Goal: Information Seeking & Learning: Find specific fact

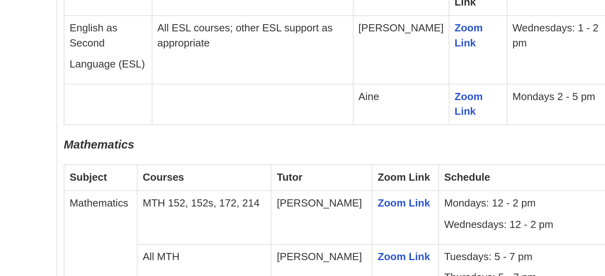
scroll to position [1495, 0]
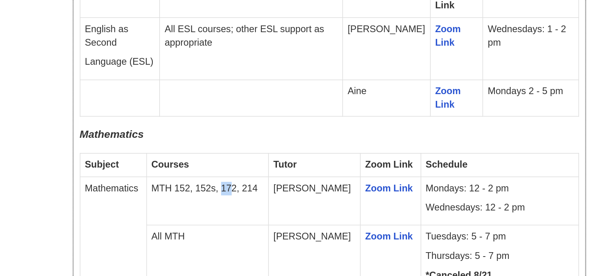
drag, startPoint x: 295, startPoint y: 90, endPoint x: 301, endPoint y: 89, distance: 6.4
click at [301, 159] on td "MTH 152, 152s, 172, 214" at bounding box center [280, 175] width 82 height 33
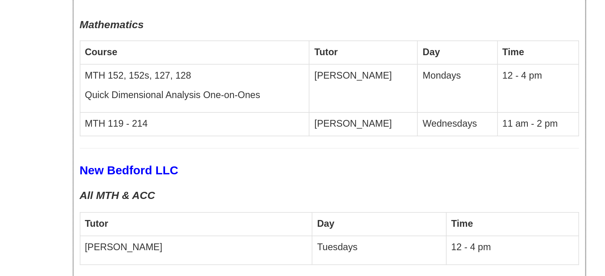
scroll to position [2194, 0]
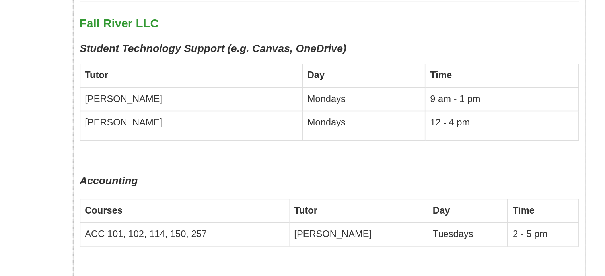
scroll to position [1809, 0]
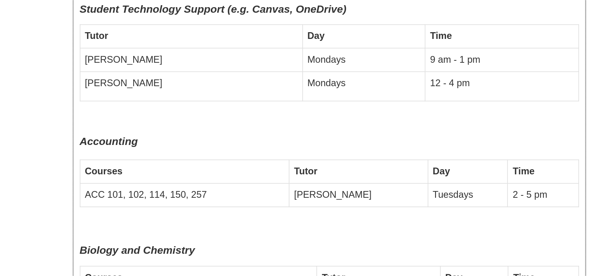
drag, startPoint x: 264, startPoint y: 214, endPoint x: 278, endPoint y: 216, distance: 14.1
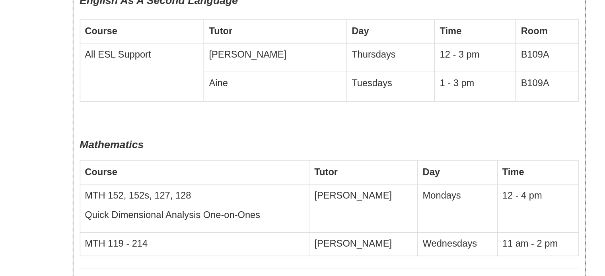
scroll to position [2051, 0]
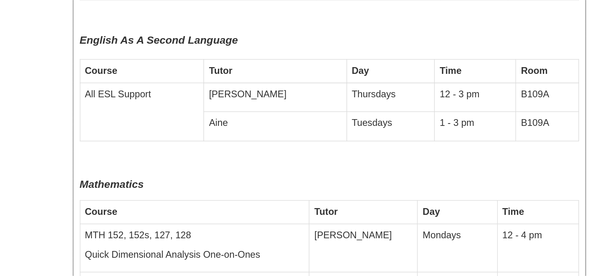
drag, startPoint x: 214, startPoint y: 178, endPoint x: 231, endPoint y: 178, distance: 17.1
click at [231, 247] on td "MTH 119 - 214" at bounding box center [271, 255] width 155 height 16
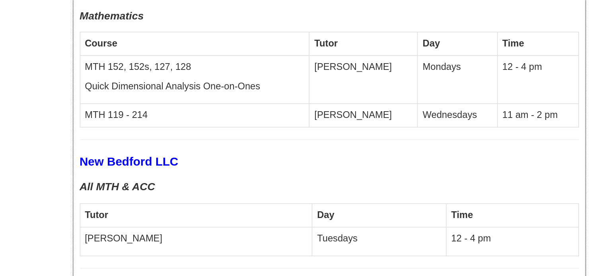
scroll to position [2265, 0]
